Goal: Task Accomplishment & Management: Manage account settings

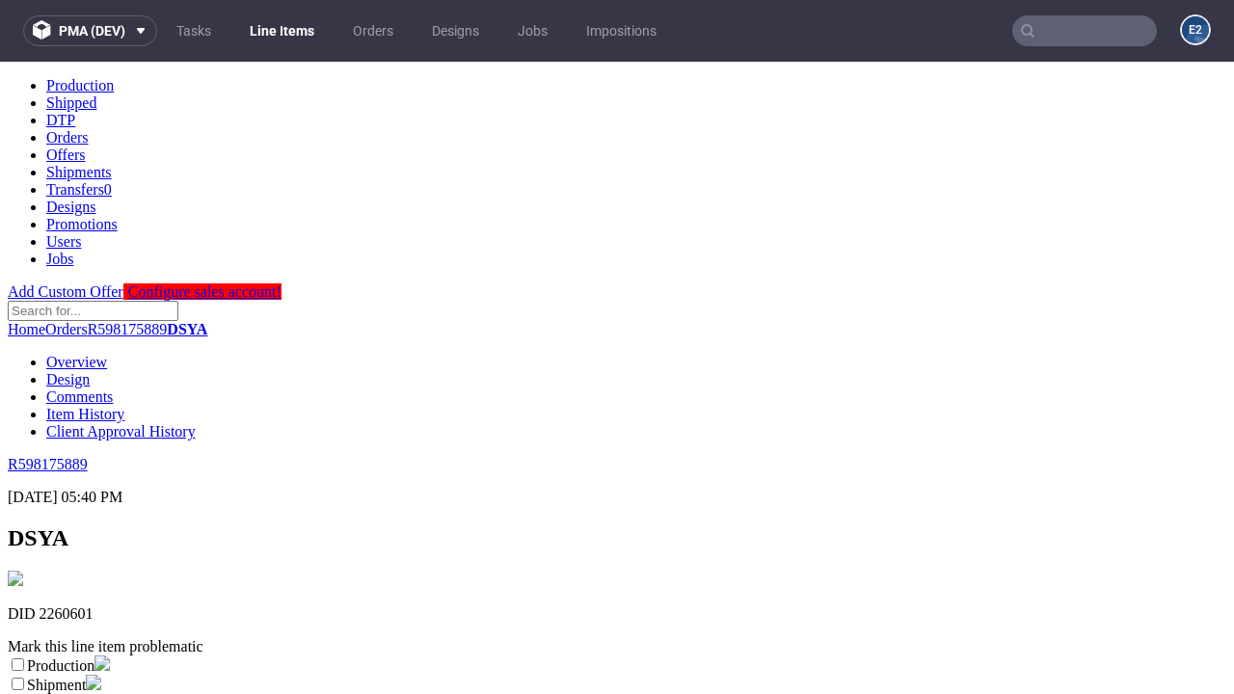
scroll to position [339, 0]
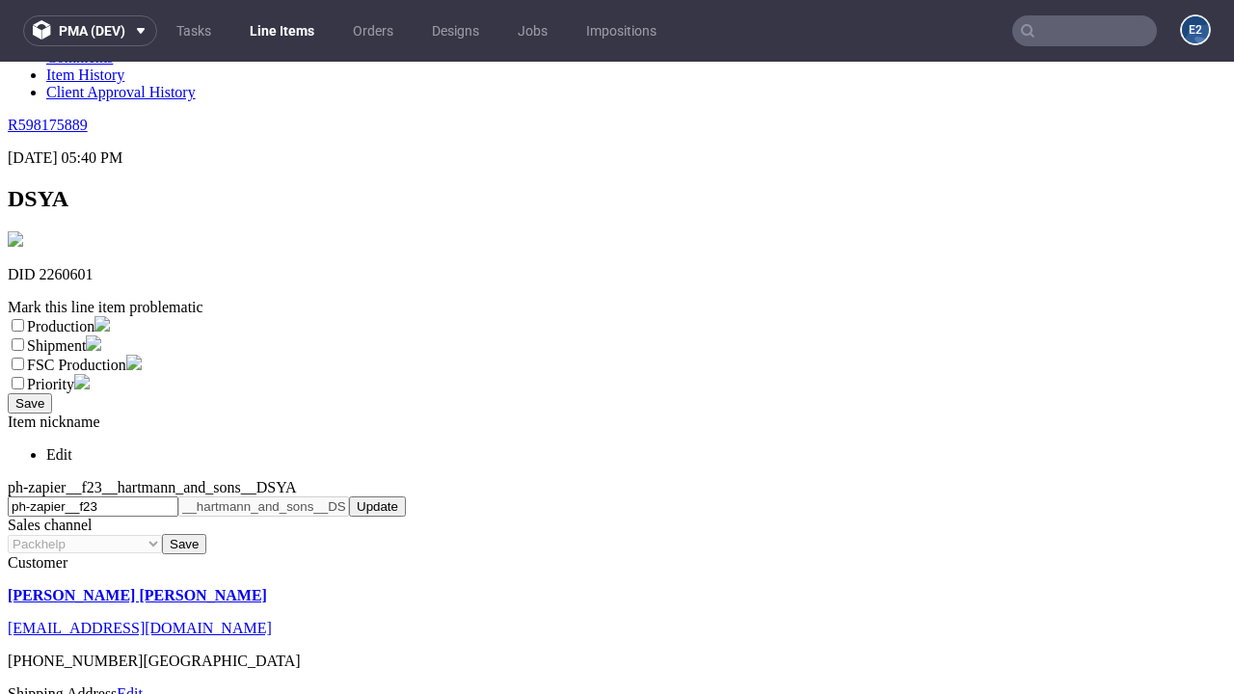
select select "dtp_ca_needed"
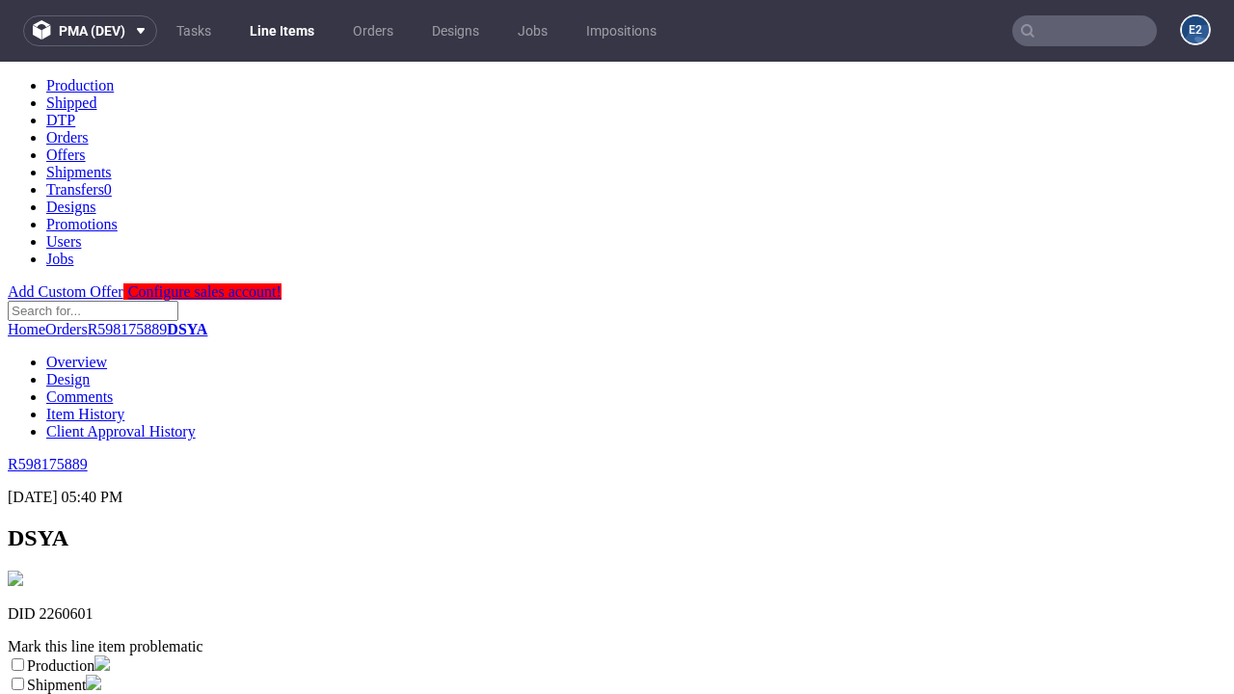
scroll to position [0, 0]
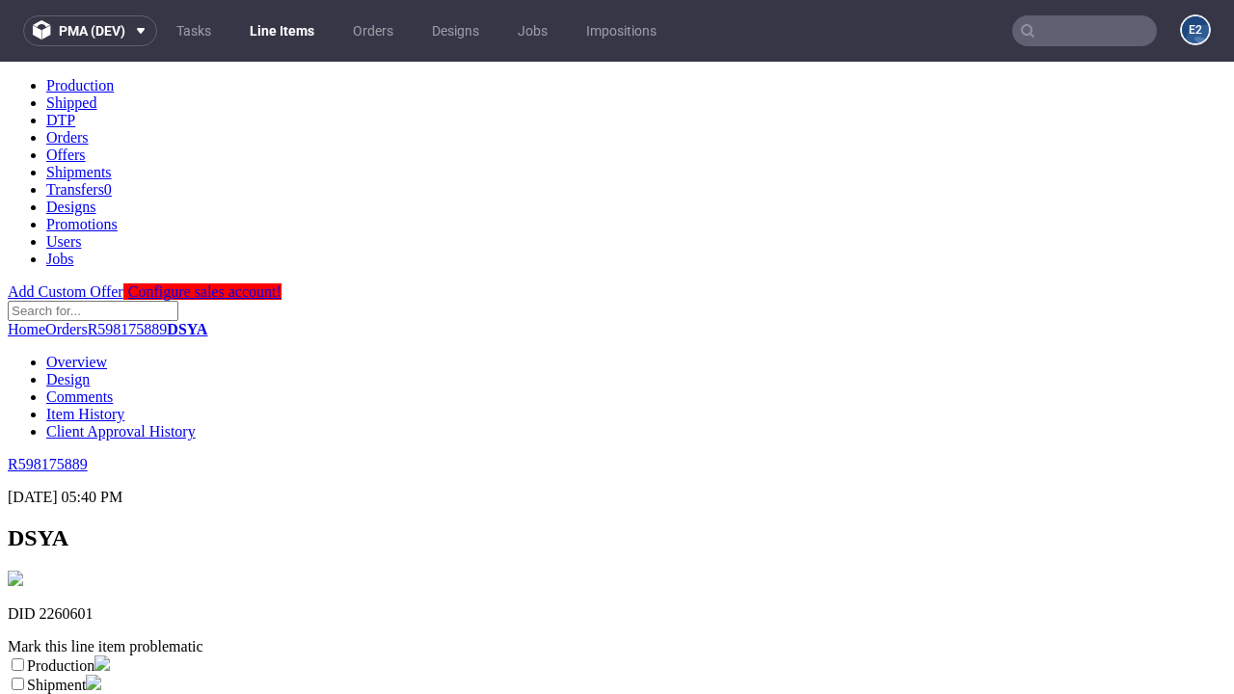
checkbox input "true"
